Goal: Book appointment/travel/reservation

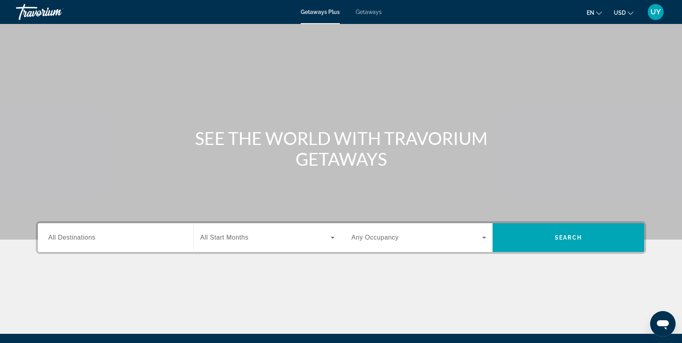
click at [136, 248] on div "Search widget" at bounding box center [115, 237] width 135 height 23
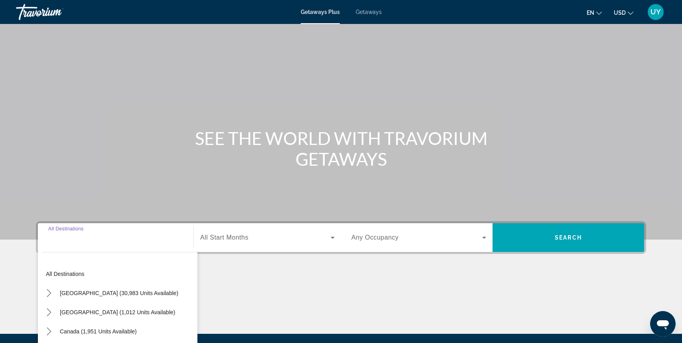
scroll to position [89, 0]
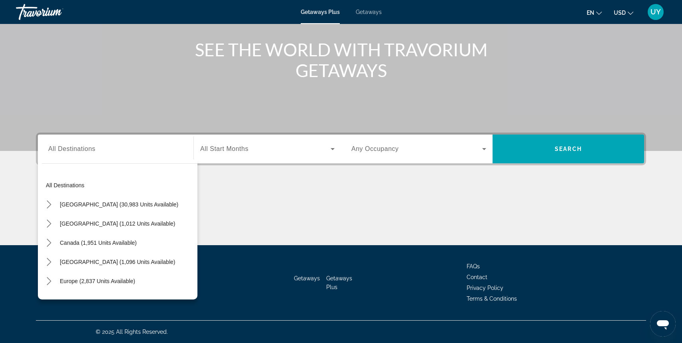
click at [601, 12] on icon "Change language" at bounding box center [599, 13] width 6 height 3
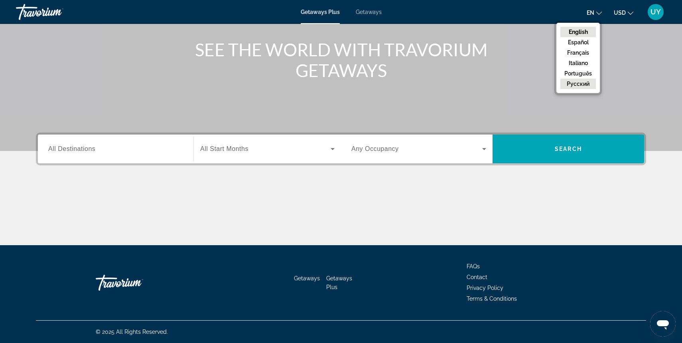
click at [587, 83] on button "русский" at bounding box center [577, 84] width 35 height 10
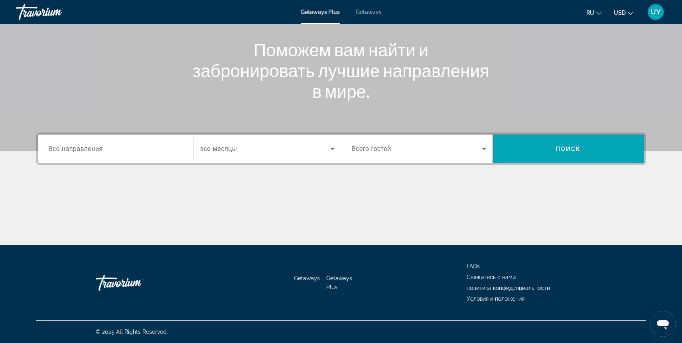
click at [121, 146] on input "Destination Все направления" at bounding box center [115, 149] width 135 height 10
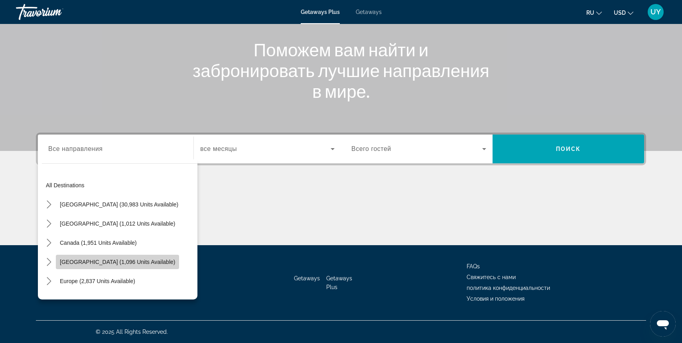
click at [140, 262] on span "[GEOGRAPHIC_DATA] (1,096 units available)" at bounding box center [117, 261] width 115 height 6
type input "**********"
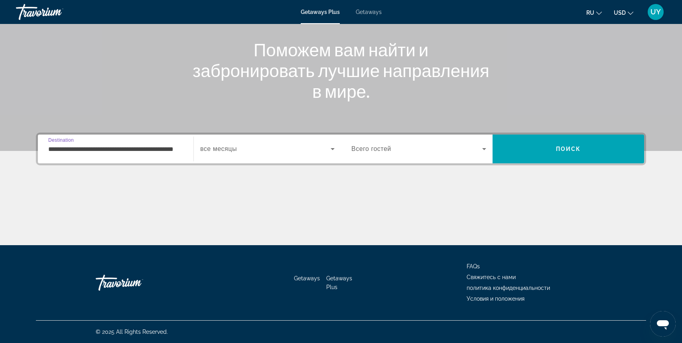
click at [248, 148] on span "Search widget" at bounding box center [265, 149] width 130 height 10
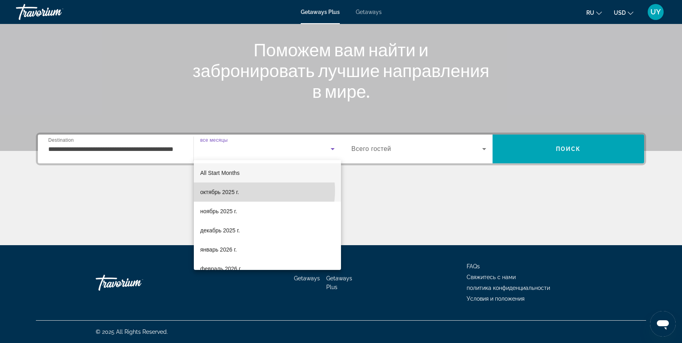
drag, startPoint x: 248, startPoint y: 190, endPoint x: 260, endPoint y: 189, distance: 12.4
click at [249, 189] on mat-option "октябрь 2025 г." at bounding box center [267, 191] width 147 height 19
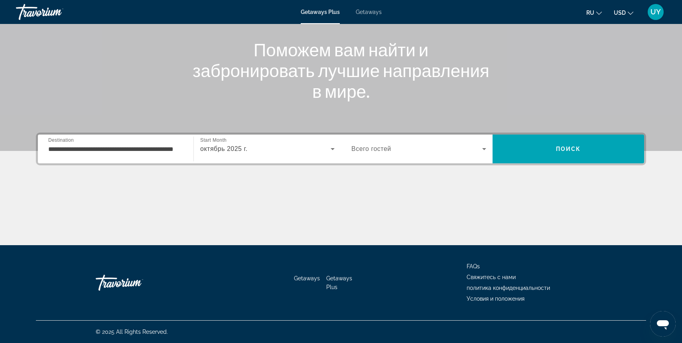
click at [423, 154] on div "Search widget" at bounding box center [418, 149] width 135 height 22
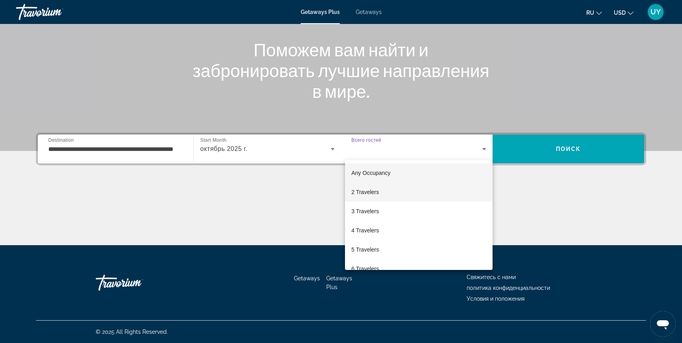
click at [408, 195] on mat-option "2 Travelers" at bounding box center [419, 191] width 148 height 19
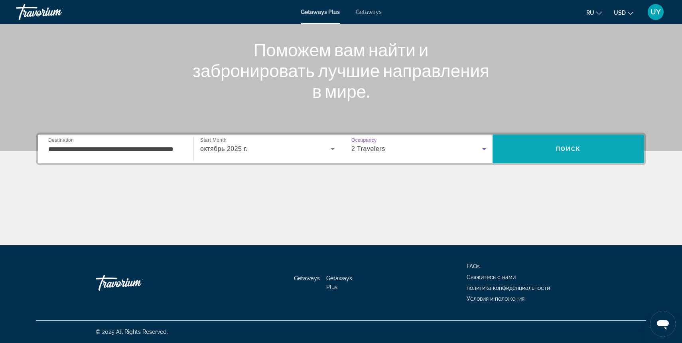
click at [549, 148] on span "Search" at bounding box center [568, 148] width 152 height 19
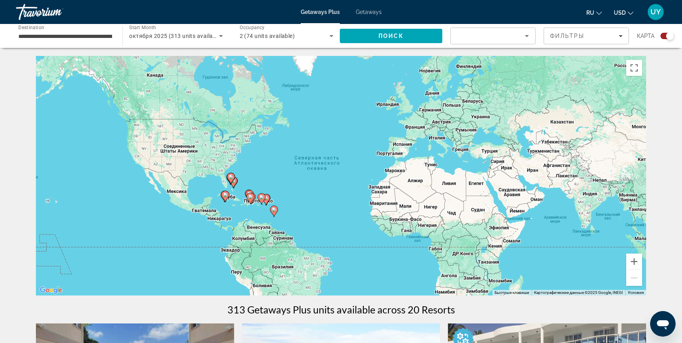
click at [26, 8] on div "Travorium" at bounding box center [56, 12] width 80 height 21
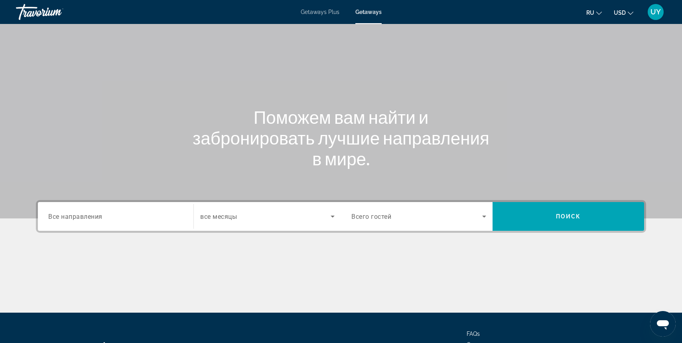
scroll to position [89, 0]
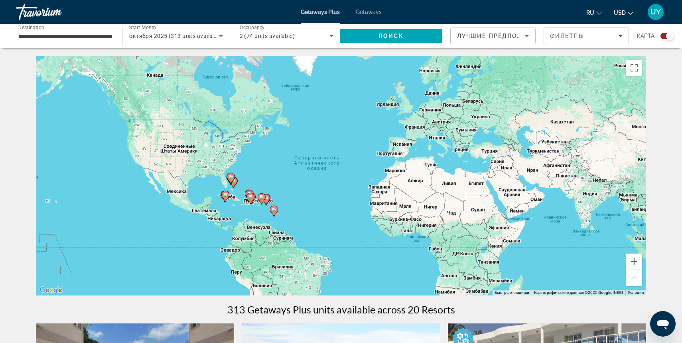
click at [43, 14] on div "Travorium" at bounding box center [56, 12] width 80 height 21
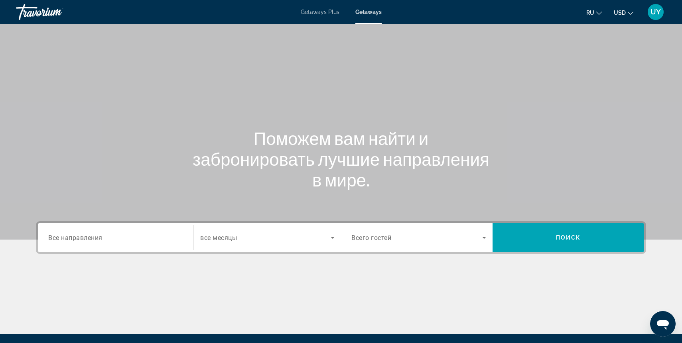
click at [35, 7] on div "Travorium" at bounding box center [56, 12] width 80 height 21
